Goal: Information Seeking & Learning: Understand process/instructions

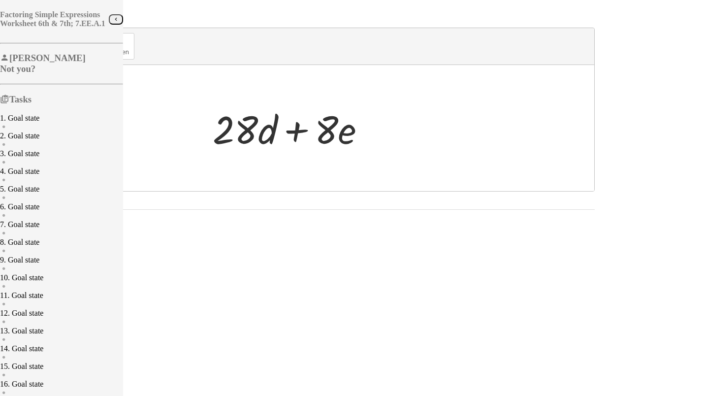
click at [113, 23] on icon "button" at bounding box center [116, 19] width 6 height 7
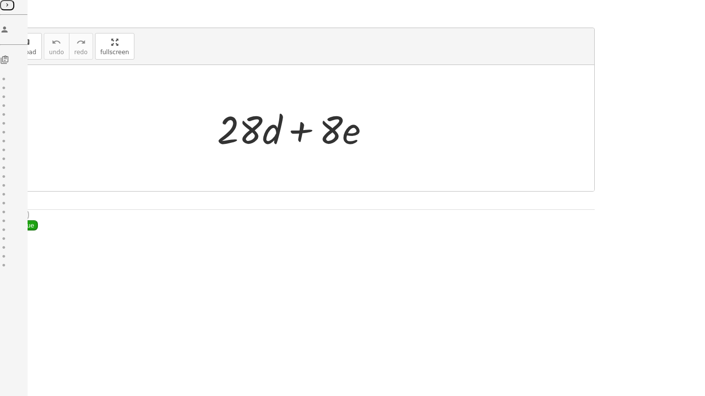
click at [10, 9] on icon "button" at bounding box center [7, 4] width 6 height 7
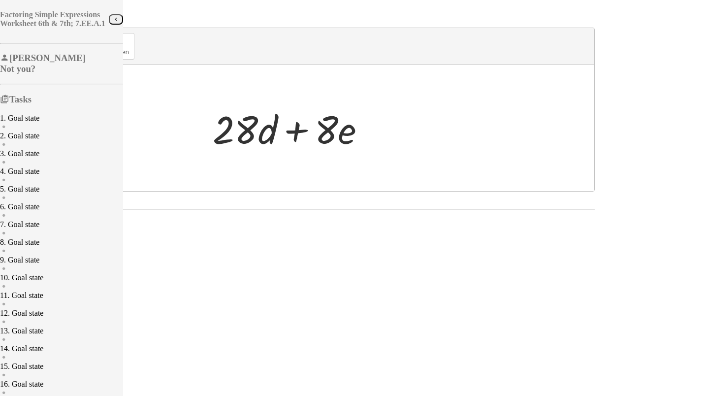
click at [34, 13] on h4 "Factoring Simple Expressions Worksheet 6th & 7th; 7.EE.A.1" at bounding box center [54, 19] width 109 height 18
click at [378, 135] on div at bounding box center [293, 128] width 170 height 51
click at [378, 143] on div at bounding box center [293, 128] width 170 height 51
drag, startPoint x: 464, startPoint y: 154, endPoint x: 472, endPoint y: 159, distance: 9.3
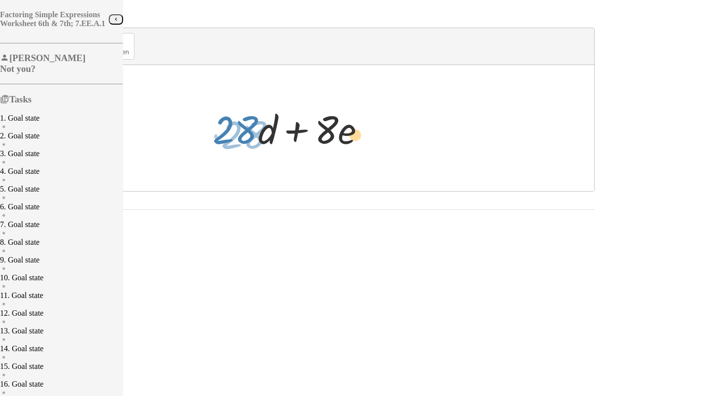
click at [378, 154] on div at bounding box center [293, 128] width 170 height 51
click at [378, 143] on div at bounding box center [293, 128] width 170 height 51
click at [9, 104] on icon at bounding box center [4, 99] width 9 height 10
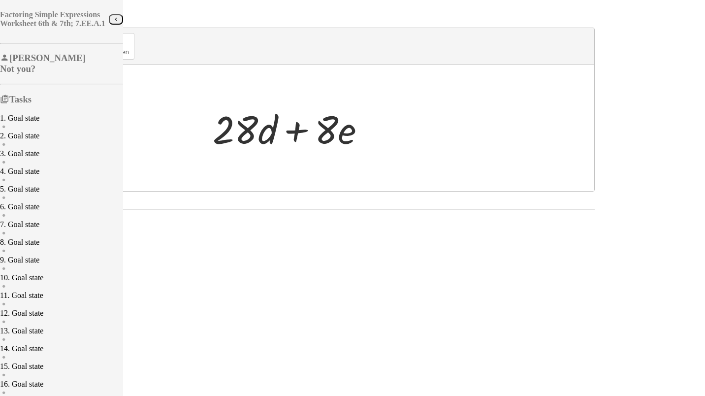
click at [9, 104] on icon at bounding box center [4, 99] width 9 height 10
click at [113, 23] on icon "button" at bounding box center [116, 19] width 6 height 7
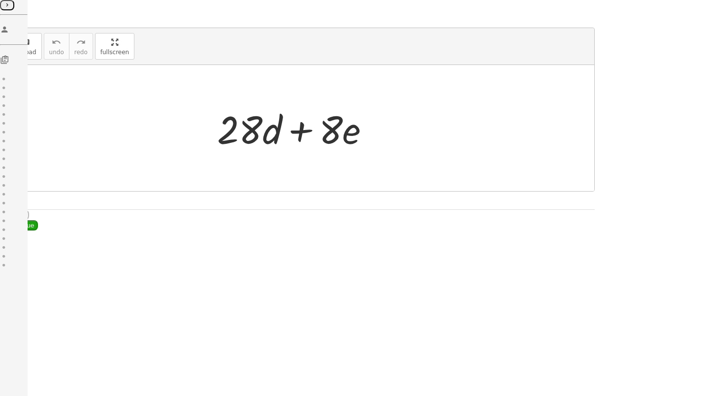
click at [10, 9] on icon "button" at bounding box center [7, 4] width 6 height 7
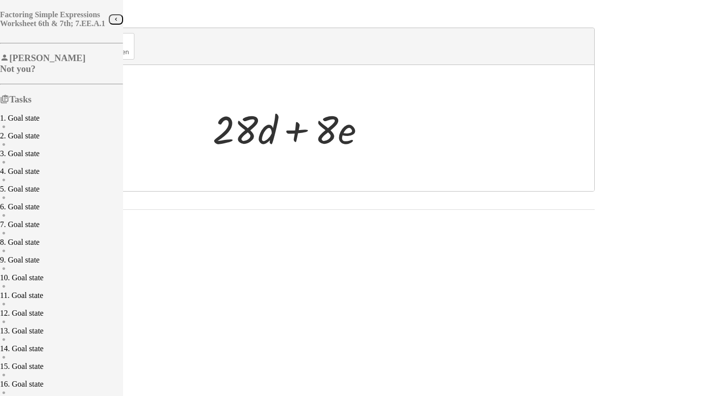
click at [9, 63] on icon at bounding box center [4, 58] width 9 height 10
click at [42, 60] on button "keyboard keypad" at bounding box center [25, 46] width 32 height 27
click at [278, 145] on div at bounding box center [245, 129] width 65 height 46
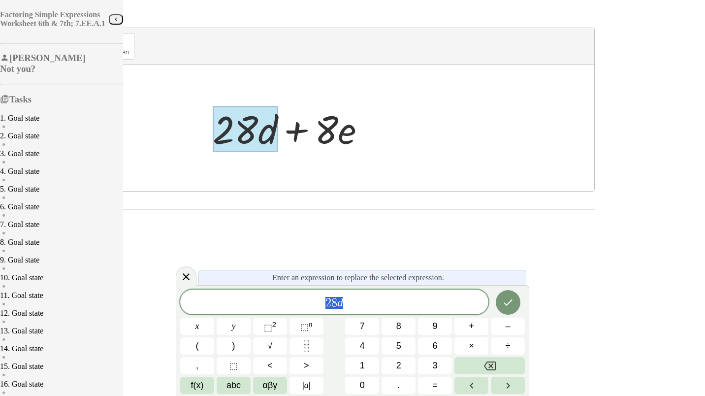
click at [363, 304] on span "2 8 d" at bounding box center [334, 303] width 308 height 14
click at [378, 154] on div at bounding box center [293, 128] width 170 height 51
click at [510, 311] on button "Done" at bounding box center [508, 302] width 25 height 25
click at [504, 296] on icon "Done" at bounding box center [508, 301] width 12 height 12
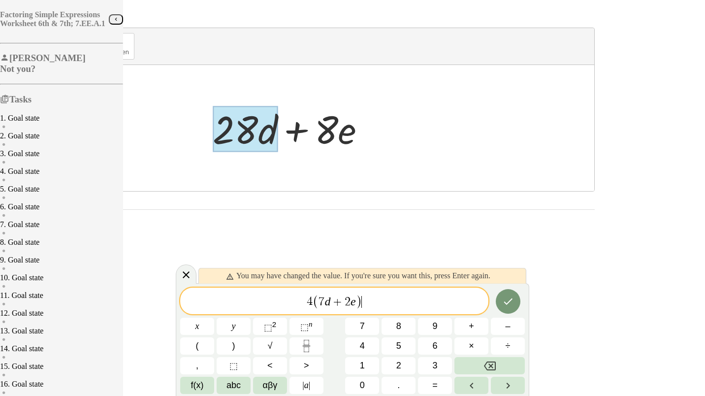
click at [387, 304] on span "4 ( 7 d + 2 e ) ​" at bounding box center [334, 301] width 308 height 16
click at [184, 274] on div at bounding box center [186, 273] width 21 height 19
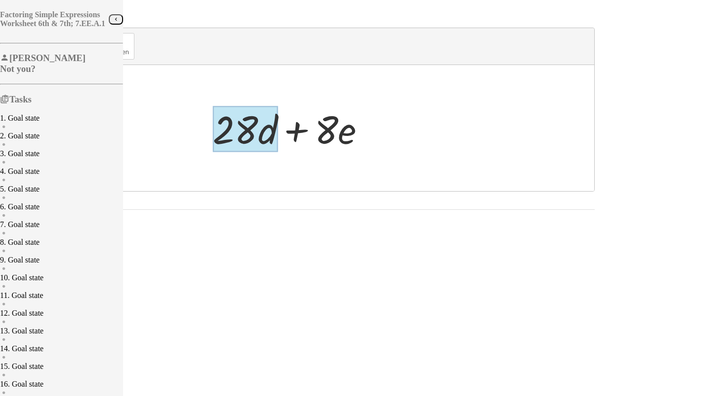
click at [278, 148] on div at bounding box center [245, 129] width 65 height 46
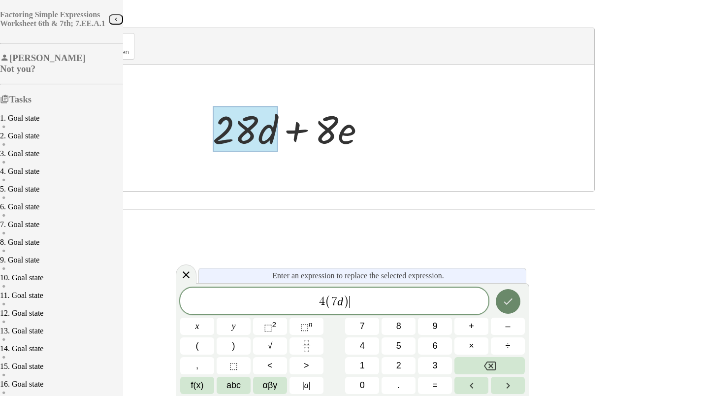
click at [510, 301] on button "Done" at bounding box center [508, 301] width 25 height 25
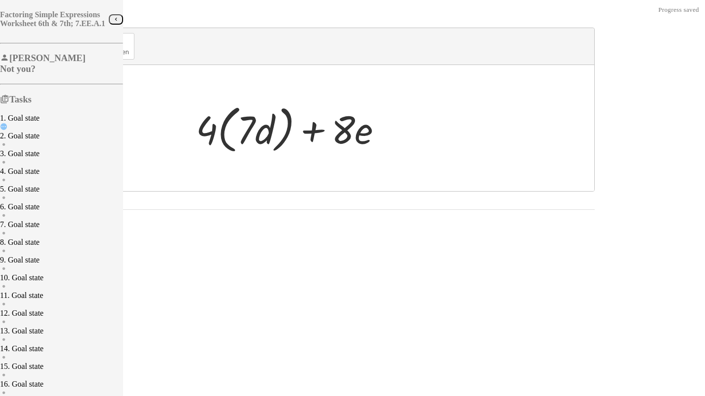
click at [395, 140] on div at bounding box center [293, 128] width 204 height 57
click at [395, 142] on div at bounding box center [293, 128] width 204 height 57
click at [395, 145] on div at bounding box center [293, 128] width 204 height 57
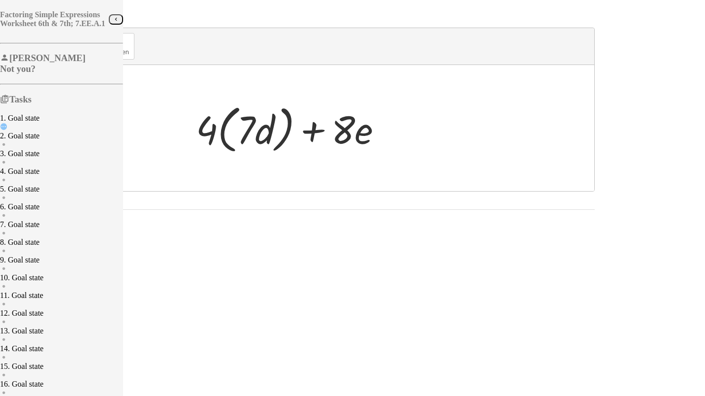
click at [395, 145] on div at bounding box center [293, 128] width 204 height 57
click at [42, 60] on button "keyboard keypad" at bounding box center [25, 46] width 32 height 27
click at [373, 145] on div at bounding box center [333, 129] width 78 height 46
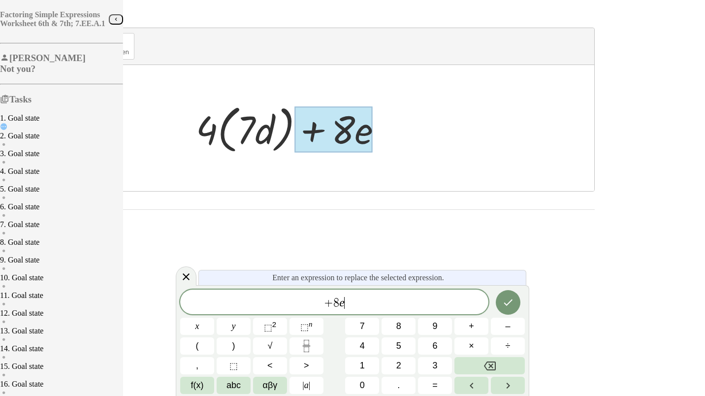
click at [390, 296] on span "+ 8 e ​" at bounding box center [334, 303] width 308 height 14
click at [510, 299] on button "Done" at bounding box center [508, 301] width 25 height 25
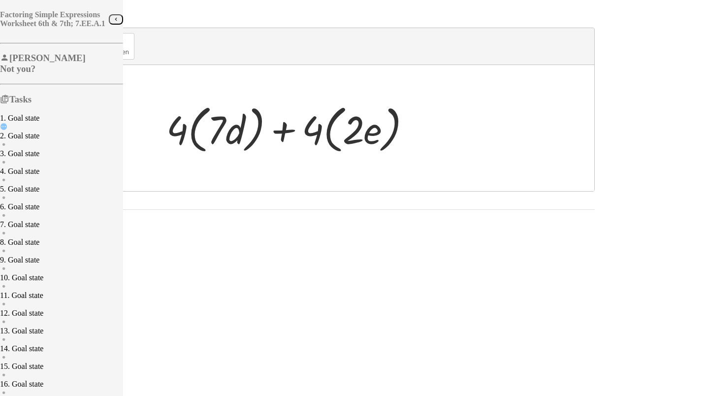
click at [38, 229] on span "Continue" at bounding box center [21, 225] width 34 height 8
click at [424, 151] on div at bounding box center [293, 128] width 262 height 57
click at [36, 48] on div "keyboard" at bounding box center [26, 42] width 22 height 12
click at [412, 141] on div at bounding box center [293, 128] width 262 height 57
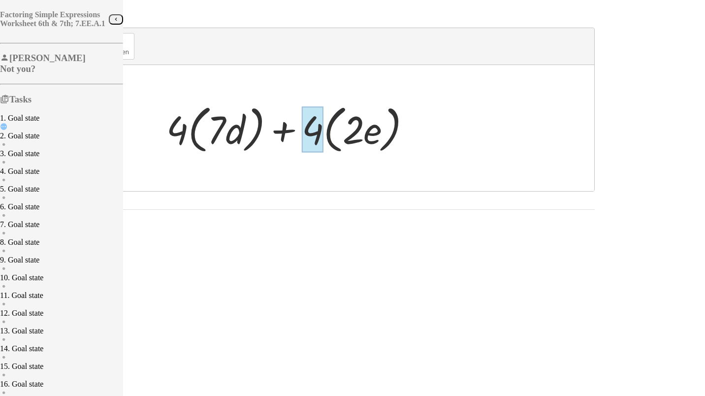
click at [323, 149] on div at bounding box center [313, 129] width 22 height 46
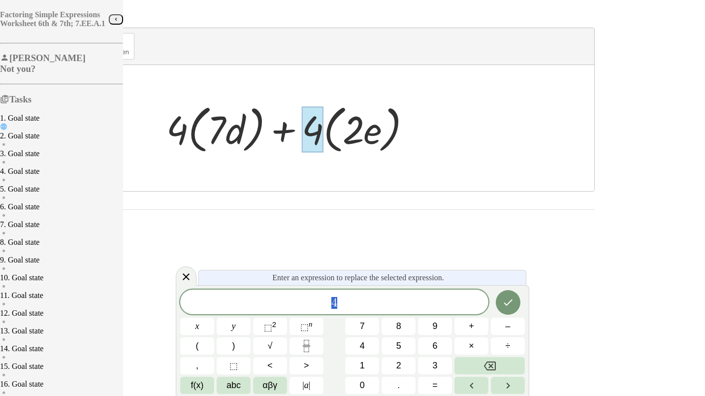
click at [466, 170] on div at bounding box center [299, 128] width 590 height 126
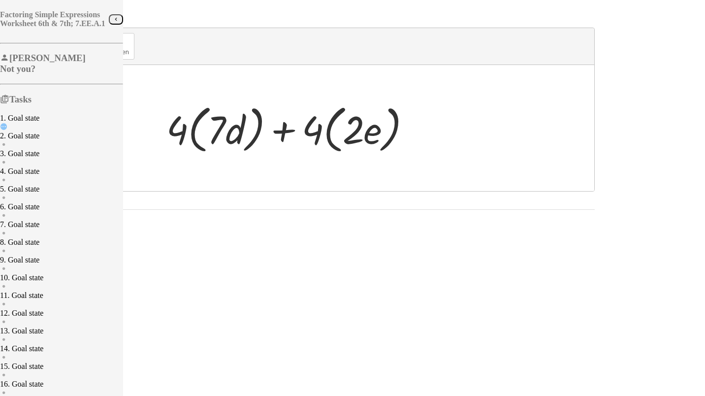
click at [424, 135] on div at bounding box center [293, 128] width 262 height 57
drag, startPoint x: 300, startPoint y: 140, endPoint x: 499, endPoint y: 151, distance: 199.2
click at [382, 151] on div at bounding box center [362, 129] width 39 height 46
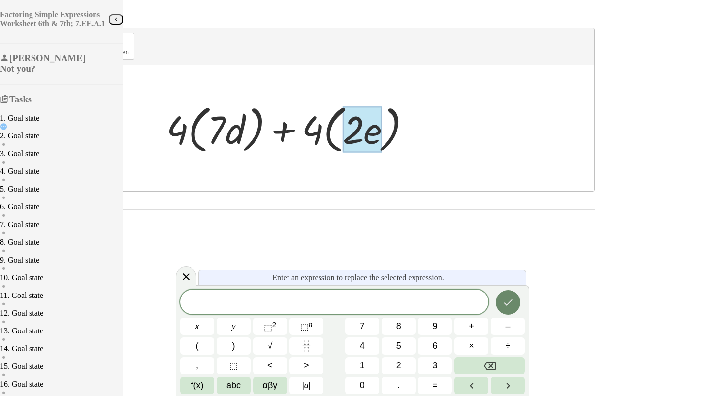
click at [514, 306] on button "Done" at bounding box center [508, 302] width 25 height 25
click at [513, 302] on button "Done" at bounding box center [508, 302] width 25 height 25
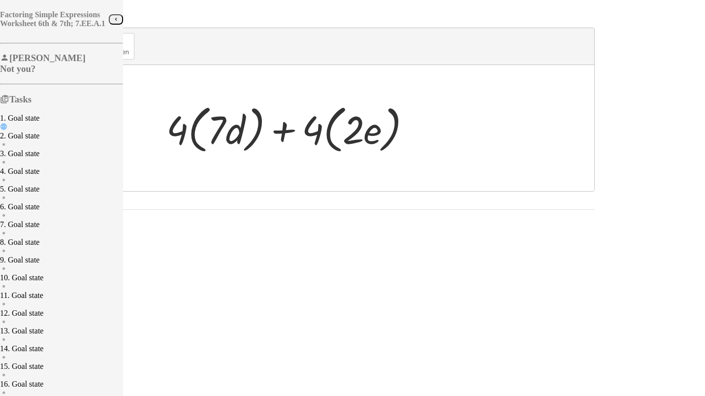
click at [38, 229] on span "Continue" at bounding box center [21, 225] width 34 height 8
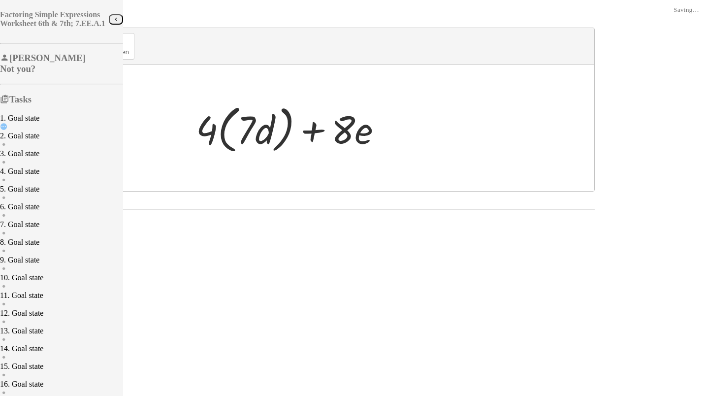
click at [69, 53] on button "undo undo" at bounding box center [57, 46] width 26 height 27
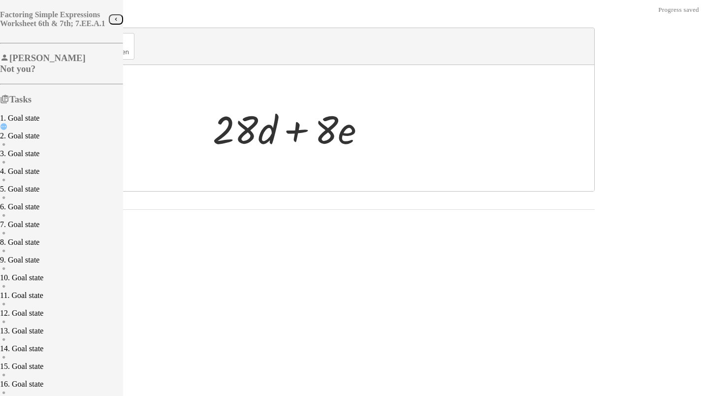
click at [42, 46] on button "keyboard keypad" at bounding box center [25, 46] width 32 height 27
click at [258, 145] on div at bounding box center [235, 129] width 45 height 46
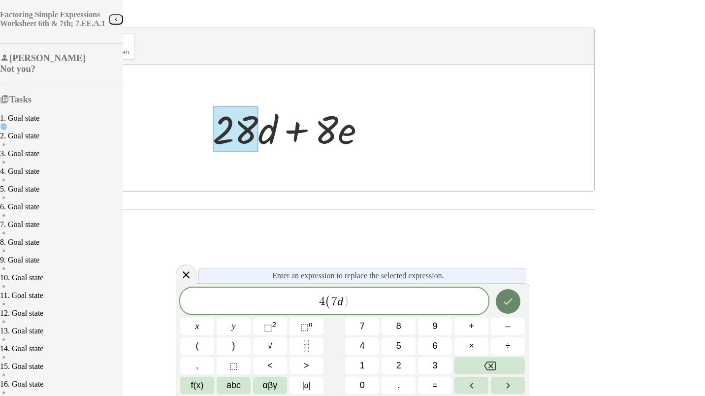
click at [510, 305] on button "Done" at bounding box center [508, 301] width 25 height 25
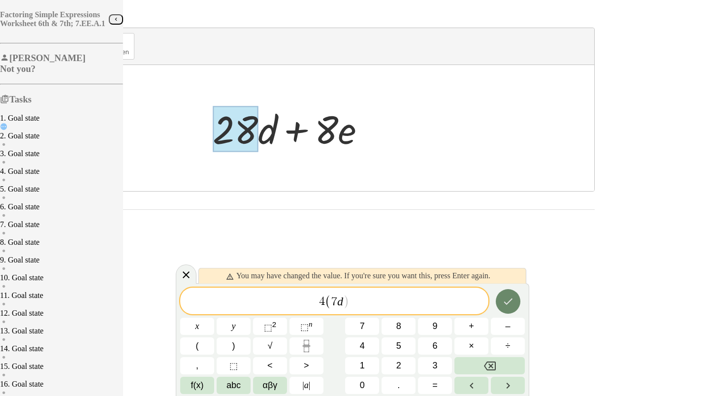
click at [502, 305] on icon "Done" at bounding box center [508, 301] width 12 height 12
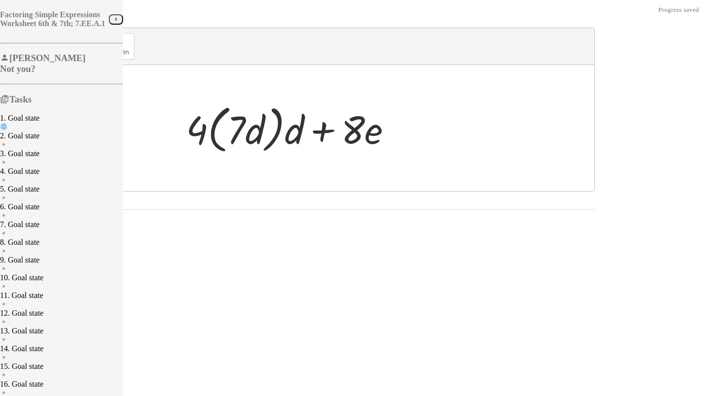
click at [405, 143] on div at bounding box center [293, 128] width 224 height 57
click at [405, 147] on div at bounding box center [293, 128] width 224 height 57
click at [42, 53] on button "keyboard keypad" at bounding box center [25, 46] width 32 height 27
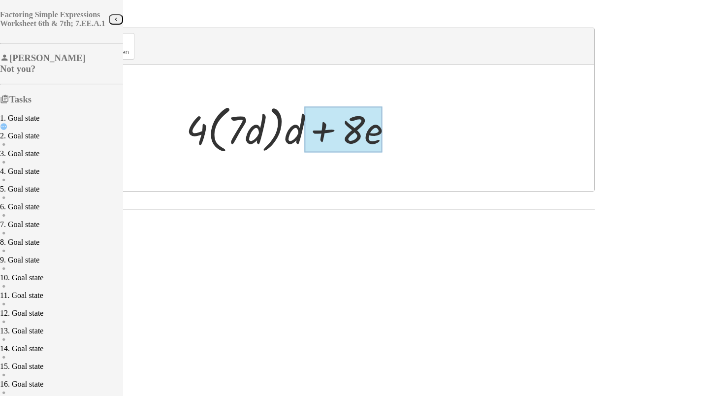
click at [383, 137] on div at bounding box center [343, 129] width 78 height 46
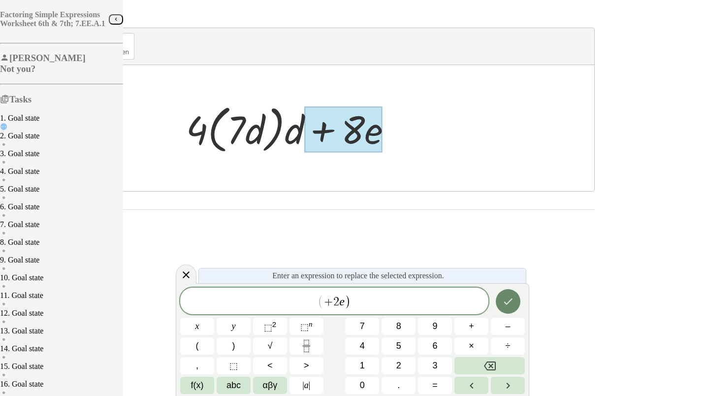
click at [497, 297] on button "Done" at bounding box center [508, 301] width 25 height 25
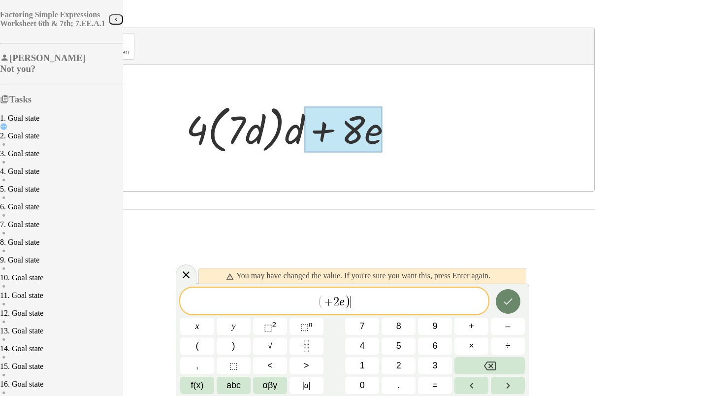
click at [497, 297] on button "Done" at bounding box center [508, 301] width 25 height 25
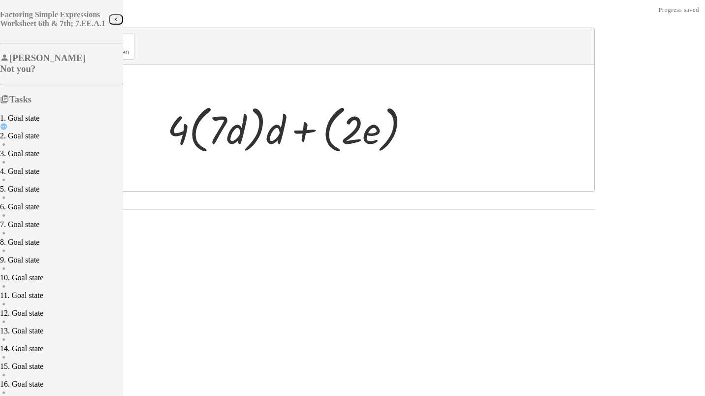
click at [423, 151] on div at bounding box center [292, 128] width 260 height 57
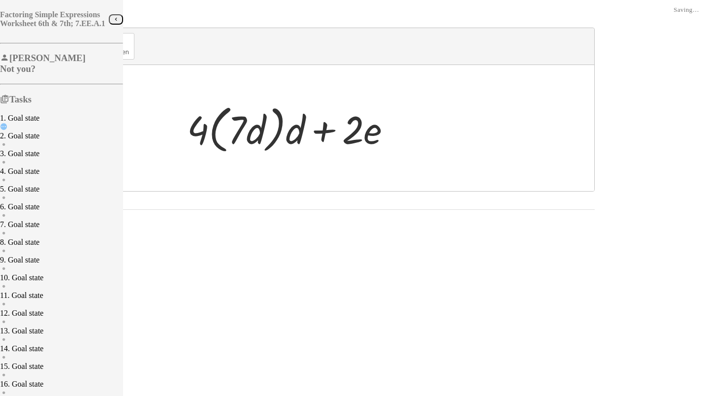
click at [404, 143] on div at bounding box center [293, 128] width 222 height 57
click at [404, 139] on div at bounding box center [293, 128] width 222 height 57
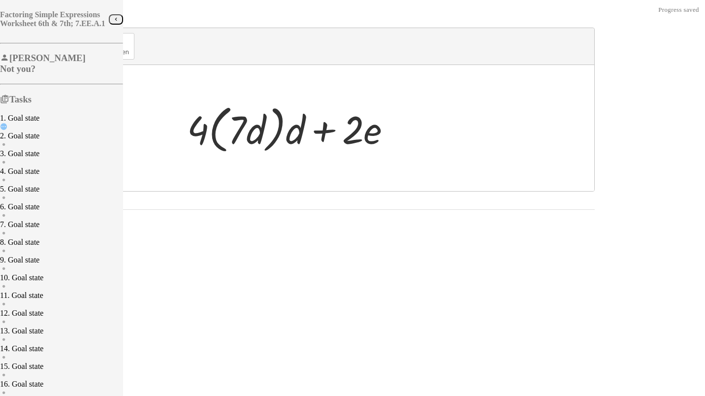
click at [404, 139] on div at bounding box center [293, 128] width 222 height 57
click at [385, 133] on div at bounding box center [293, 128] width 222 height 57
click at [29, 220] on button "Reset" at bounding box center [16, 215] width 25 height 10
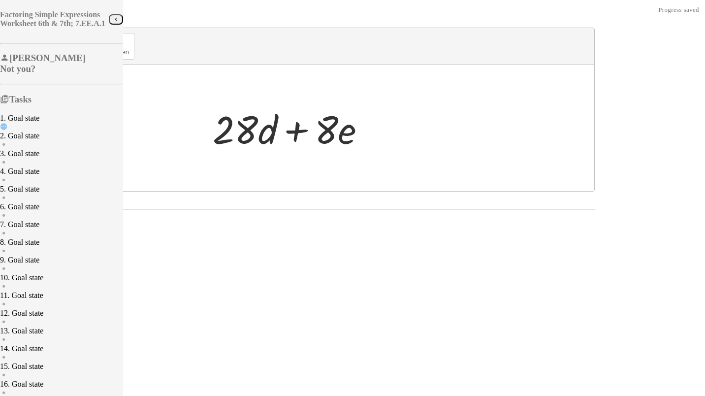
click at [57, 140] on div "2. Goal state" at bounding box center [61, 135] width 123 height 9
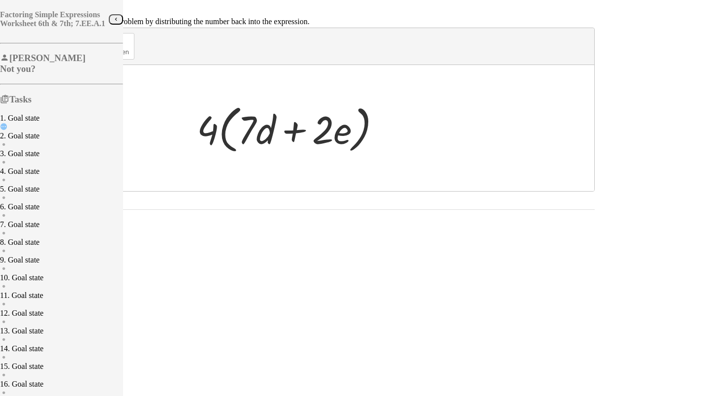
click at [55, 123] on div "1. Goal state" at bounding box center [61, 118] width 123 height 9
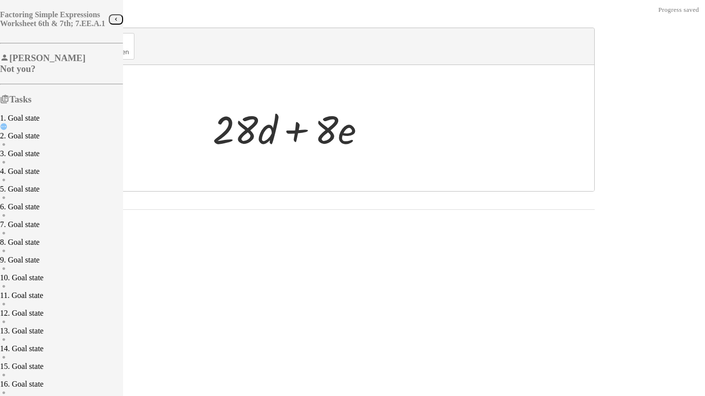
click at [55, 158] on div "3. Goal state" at bounding box center [61, 153] width 123 height 9
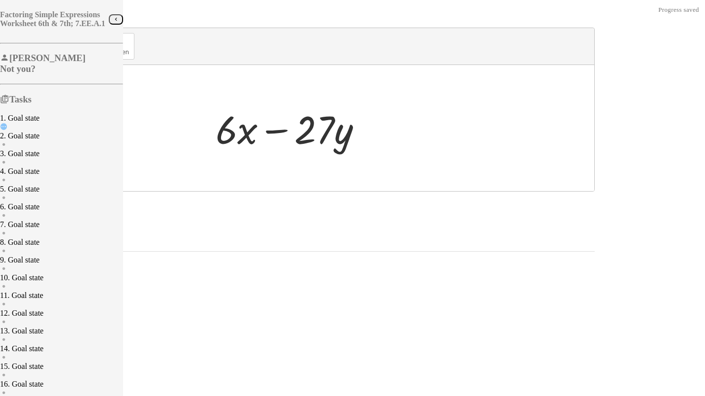
click at [58, 123] on div "1. Goal state" at bounding box center [61, 118] width 123 height 9
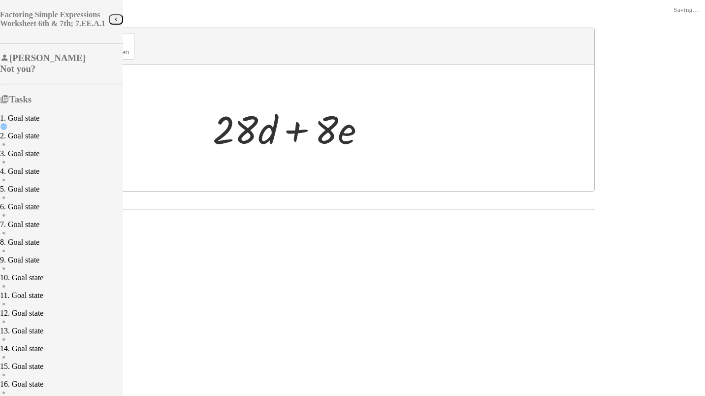
click at [59, 140] on div "2. Goal state" at bounding box center [61, 135] width 123 height 9
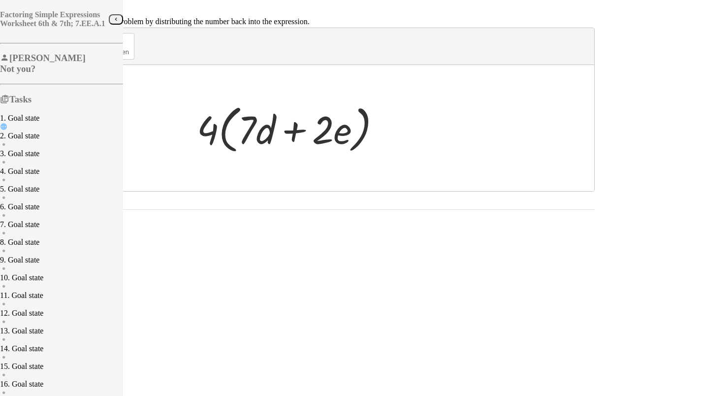
click at [52, 123] on div "1. Goal state" at bounding box center [61, 118] width 123 height 9
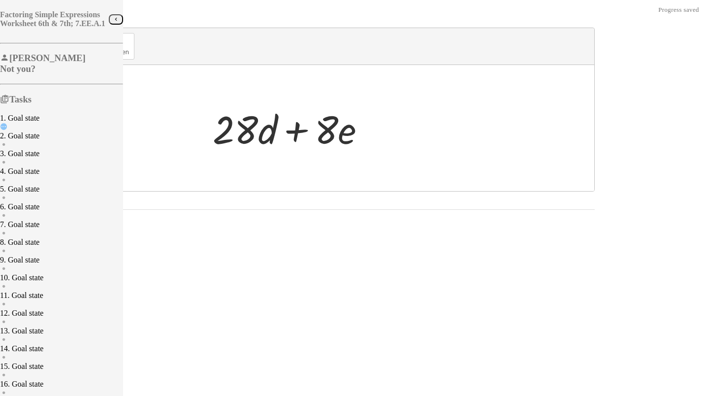
click at [36, 56] on span "keypad" at bounding box center [26, 52] width 22 height 7
click at [258, 148] on div at bounding box center [235, 129] width 45 height 46
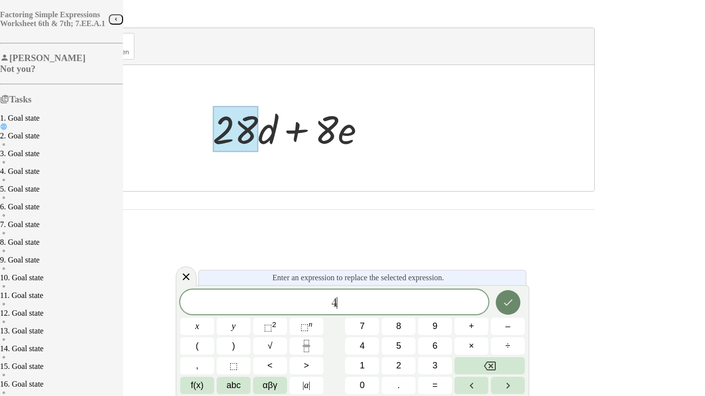
click at [508, 297] on icon "Done" at bounding box center [508, 302] width 12 height 12
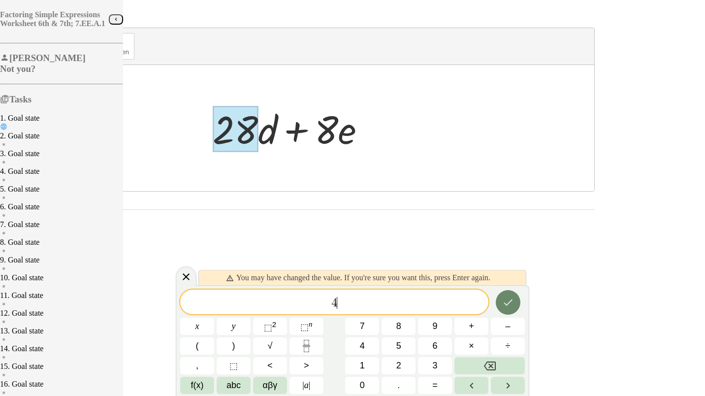
click at [508, 297] on icon "Done" at bounding box center [508, 302] width 12 height 12
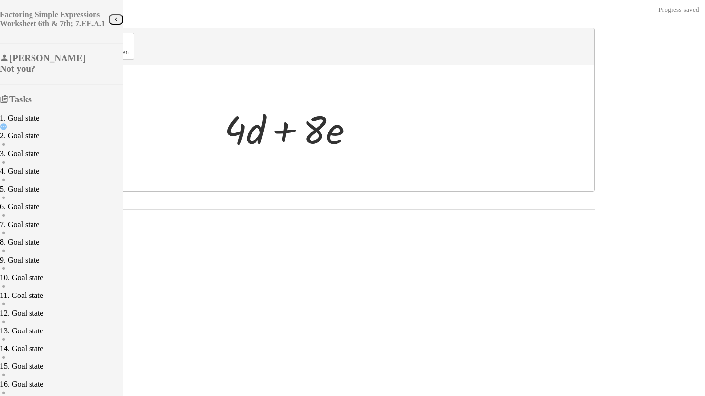
click at [366, 146] on div at bounding box center [293, 128] width 147 height 51
click at [42, 58] on button "keyboard keypad" at bounding box center [25, 46] width 32 height 27
click at [266, 138] on div at bounding box center [245, 129] width 41 height 46
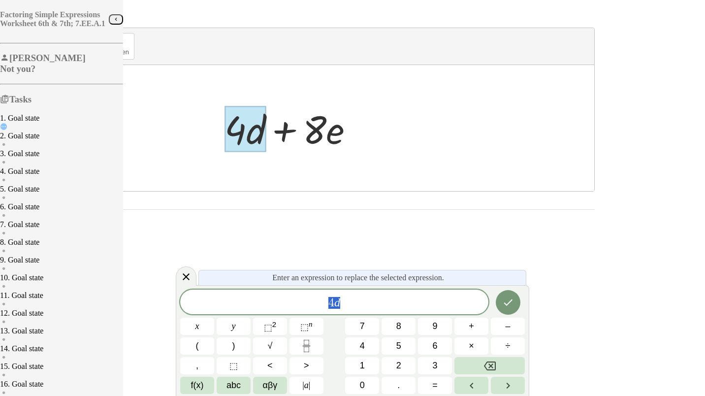
click at [360, 298] on span "4 d" at bounding box center [334, 303] width 308 height 14
click at [214, 318] on div at bounding box center [197, 326] width 34 height 17
click at [506, 303] on icon "Done" at bounding box center [508, 301] width 12 height 12
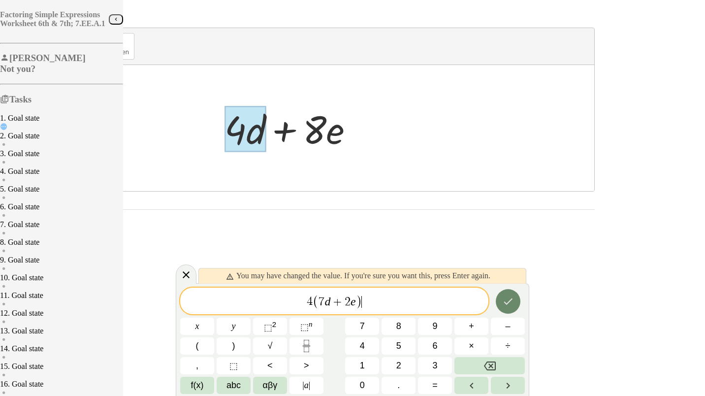
click at [506, 303] on icon "Done" at bounding box center [508, 301] width 12 height 12
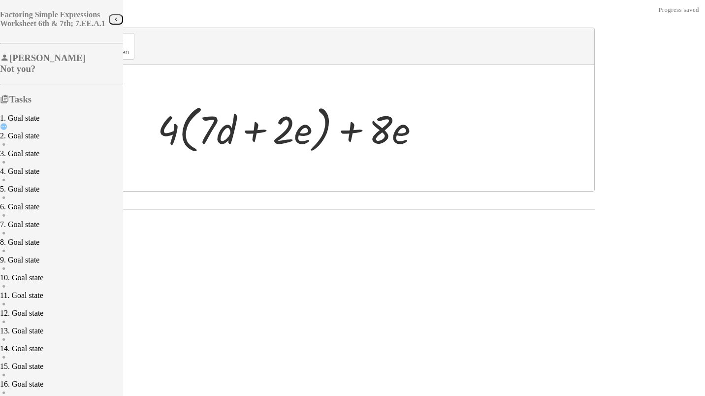
click at [432, 149] on div at bounding box center [293, 128] width 280 height 57
click at [30, 48] on icon "keyboard" at bounding box center [25, 42] width 9 height 12
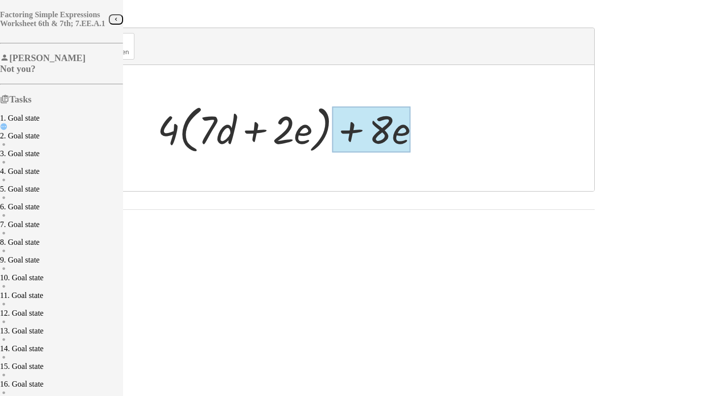
click at [411, 138] on div at bounding box center [371, 129] width 78 height 46
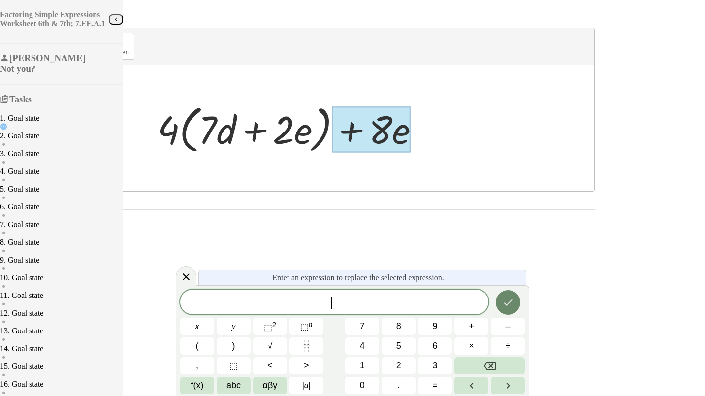
click at [496, 302] on button "Done" at bounding box center [508, 302] width 25 height 25
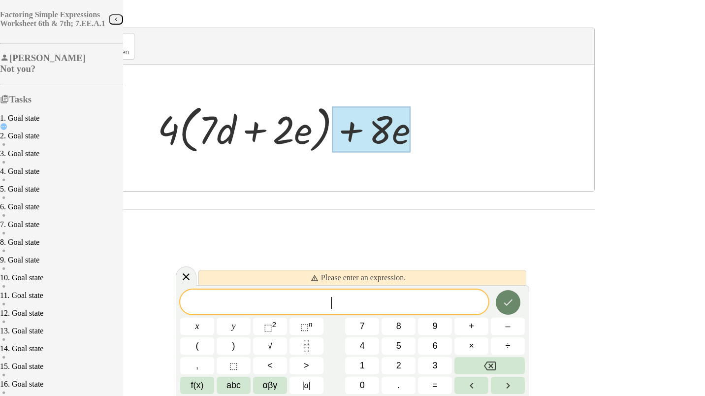
click at [496, 302] on button "Done" at bounding box center [508, 302] width 25 height 25
click at [504, 303] on icon "Done" at bounding box center [508, 302] width 9 height 6
click at [504, 304] on icon "Done" at bounding box center [508, 302] width 9 height 6
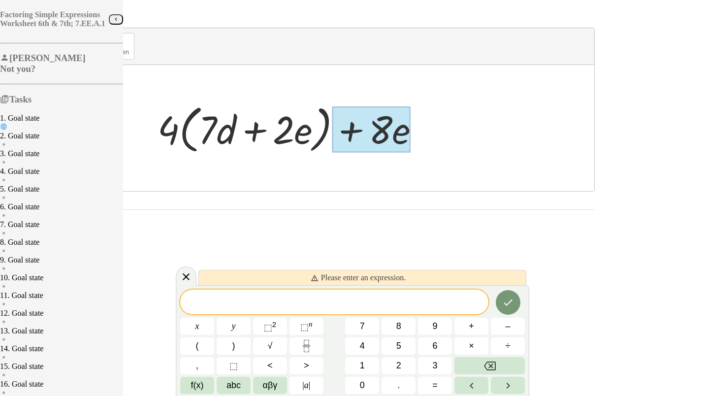
click at [356, 276] on span "Please enter an expression." at bounding box center [358, 277] width 95 height 9
click at [411, 130] on div at bounding box center [371, 129] width 78 height 46
click at [476, 191] on div at bounding box center [299, 128] width 590 height 126
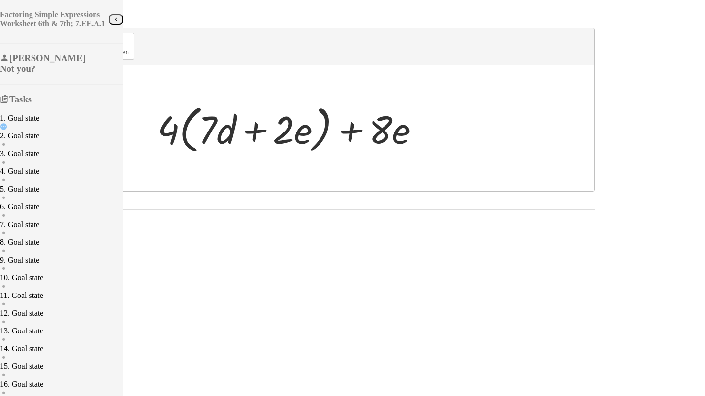
click at [432, 139] on div at bounding box center [293, 128] width 280 height 57
click at [392, 144] on div at bounding box center [381, 129] width 24 height 46
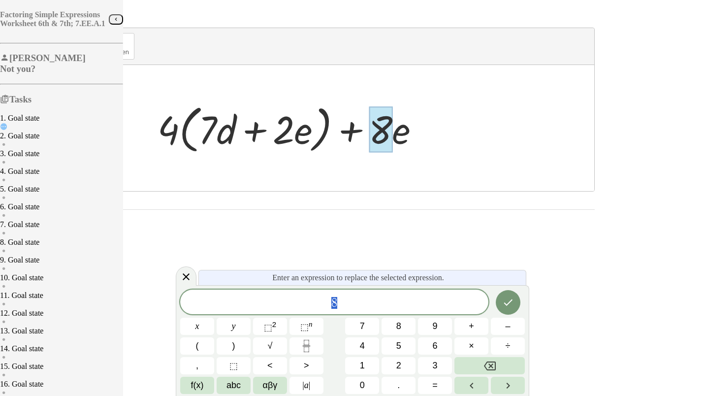
click at [432, 141] on div at bounding box center [293, 128] width 280 height 57
click at [415, 302] on span "8" at bounding box center [334, 303] width 308 height 14
click at [501, 314] on button "Done" at bounding box center [508, 302] width 25 height 25
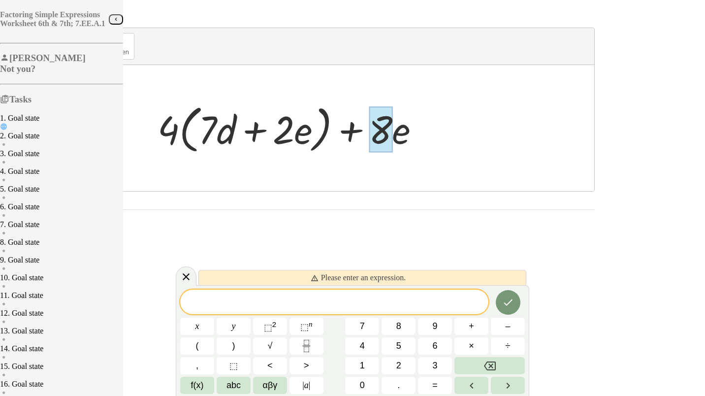
click at [432, 126] on div at bounding box center [293, 128] width 280 height 57
click at [60, 140] on div "2. Goal state" at bounding box center [61, 135] width 123 height 9
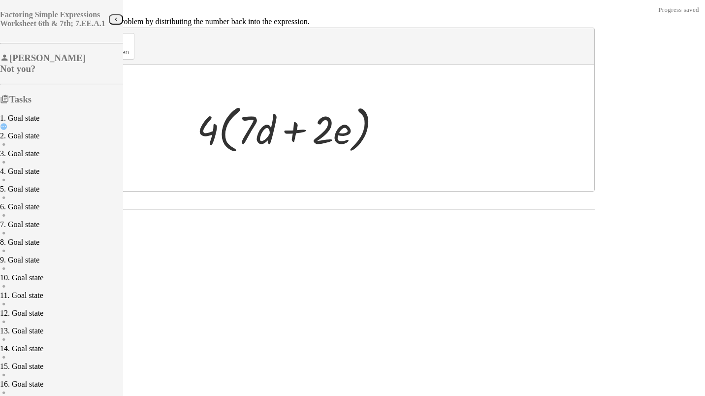
click at [60, 158] on div "3. Goal state" at bounding box center [61, 153] width 123 height 9
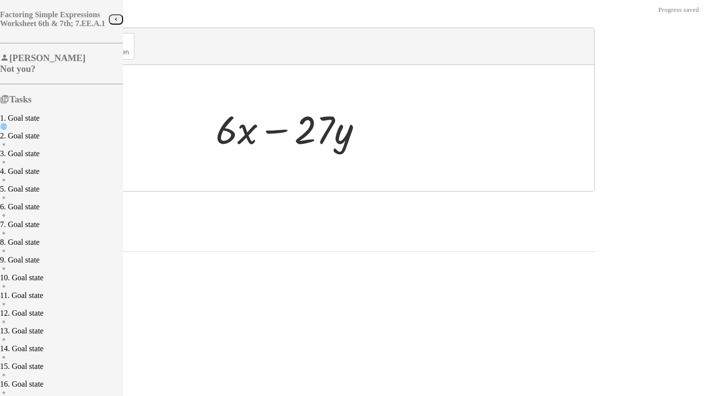
click at [359, 143] on div at bounding box center [293, 128] width 164 height 51
click at [36, 56] on span "keypad" at bounding box center [26, 52] width 22 height 7
click at [237, 134] on div at bounding box center [227, 129] width 22 height 46
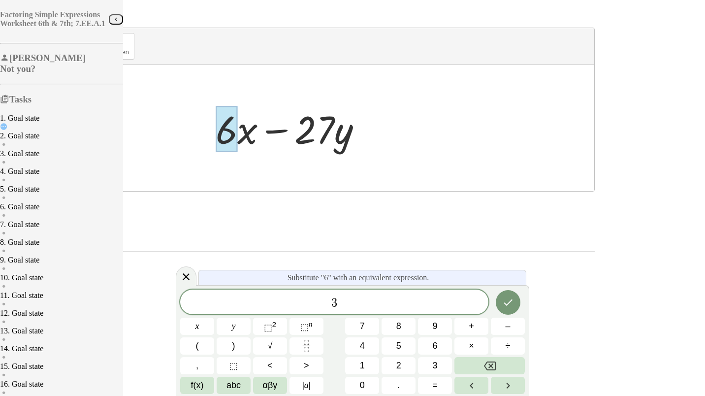
click at [63, 149] on div "1. Goal state" at bounding box center [61, 158] width 123 height 18
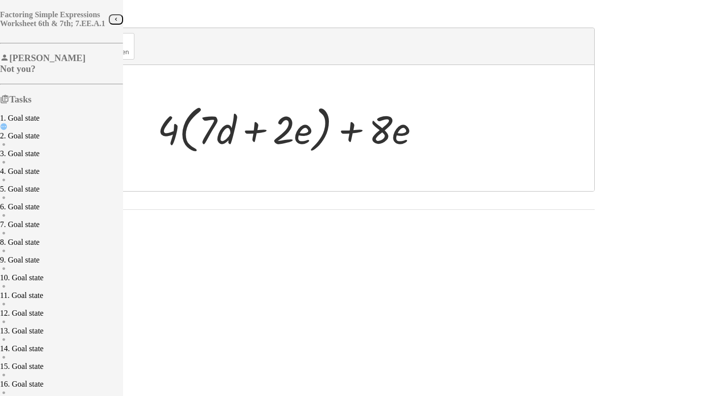
click at [29, 220] on button "Reset" at bounding box center [16, 215] width 25 height 10
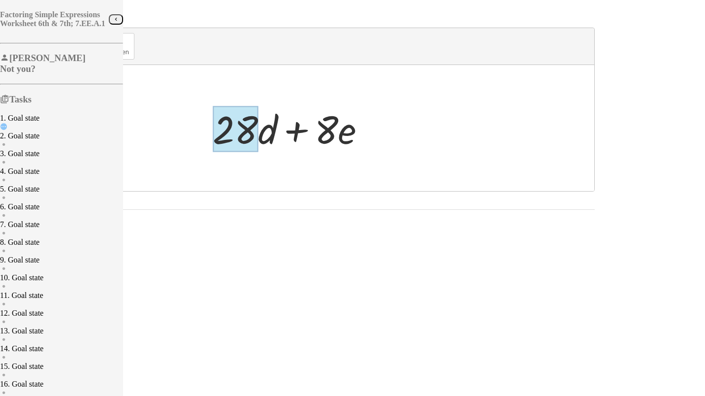
click at [258, 139] on div at bounding box center [235, 129] width 45 height 46
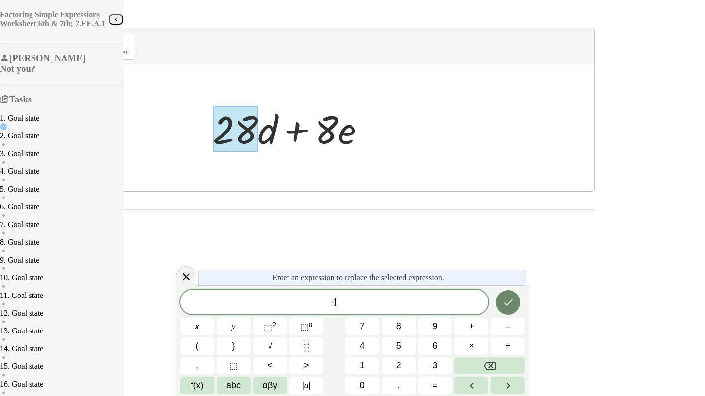
click at [496, 300] on button "Done" at bounding box center [508, 302] width 25 height 25
